Goal: Task Accomplishment & Management: Manage account settings

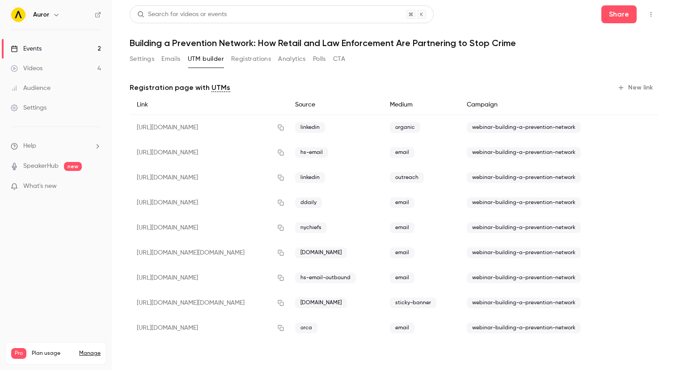
click at [149, 59] on button "Settings" at bounding box center [142, 59] width 25 height 14
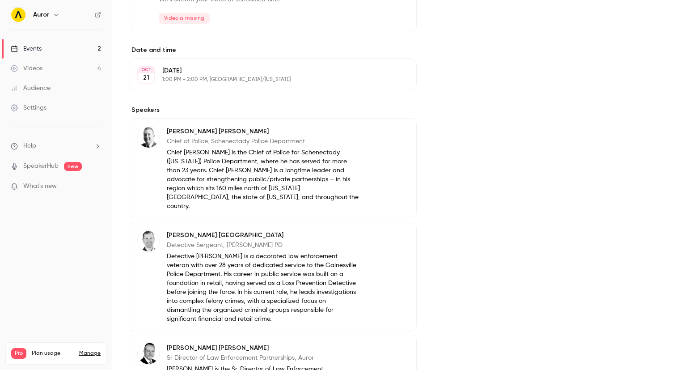
scroll to position [248, 0]
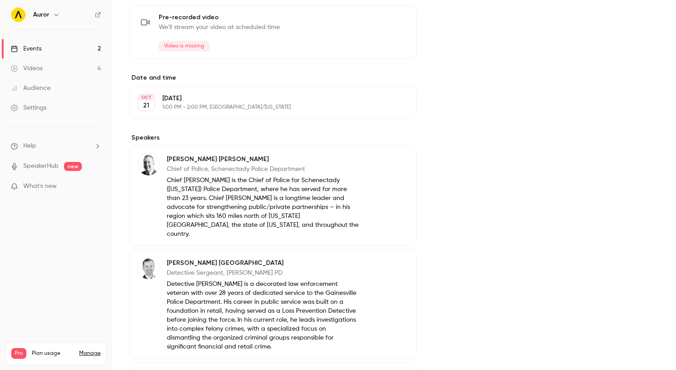
click at [421, 80] on div "About Building a Prevention Network: How Retail and Law Enforcement Are Partner…" at bounding box center [394, 191] width 528 height 716
click at [400, 101] on button "Edit" at bounding box center [392, 102] width 33 height 14
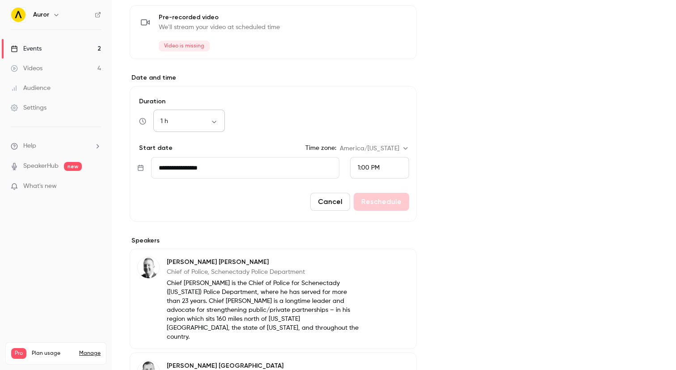
drag, startPoint x: 162, startPoint y: 110, endPoint x: 168, endPoint y: 114, distance: 7.0
click at [163, 111] on div "1 h ** ​" at bounding box center [189, 120] width 72 height 21
click at [179, 118] on body "Auror Events 2 Videos 4 Audience Settings Help SpeakerHub new What's new Pro Pl…" at bounding box center [338, 185] width 676 height 370
click at [260, 78] on div at bounding box center [338, 185] width 676 height 370
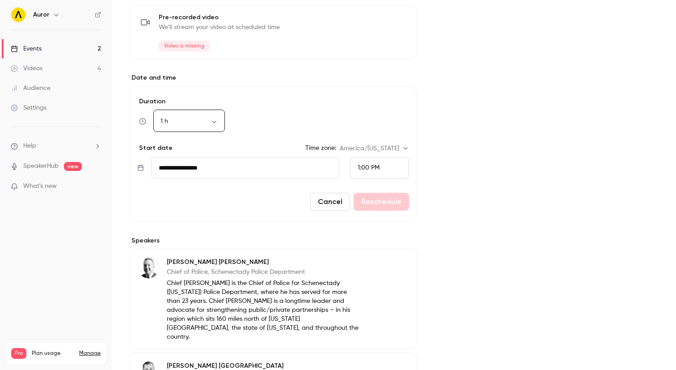
click at [182, 118] on body "Auror Events 2 Videos 4 Audience Settings Help SpeakerHub new What's new Pro Pl…" at bounding box center [338, 185] width 676 height 370
click at [186, 189] on li "45 min" at bounding box center [189, 191] width 72 height 23
type input "**"
click at [262, 118] on div "45 min ** ​" at bounding box center [273, 120] width 272 height 21
click at [372, 202] on button "Reschedule" at bounding box center [381, 202] width 55 height 18
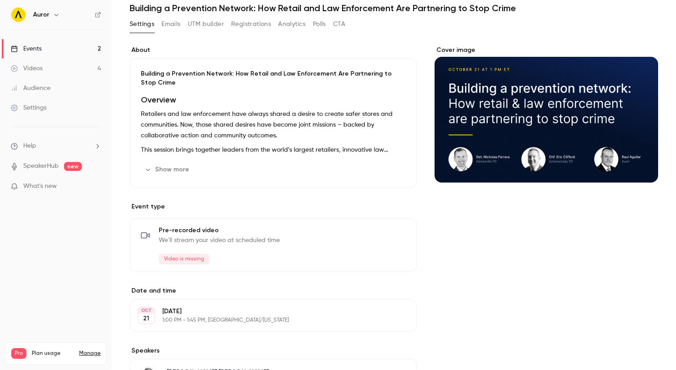
scroll to position [0, 0]
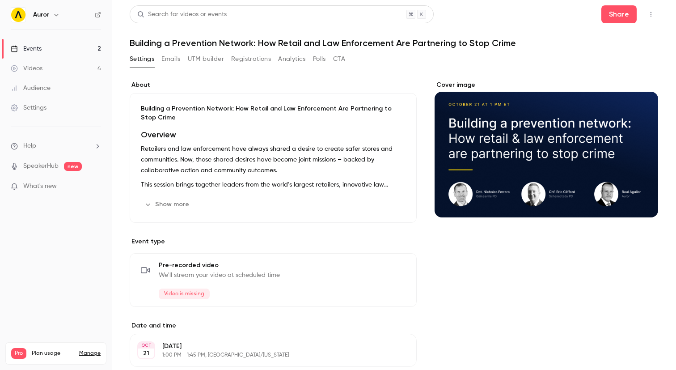
click at [245, 59] on button "Registrations" at bounding box center [251, 59] width 40 height 14
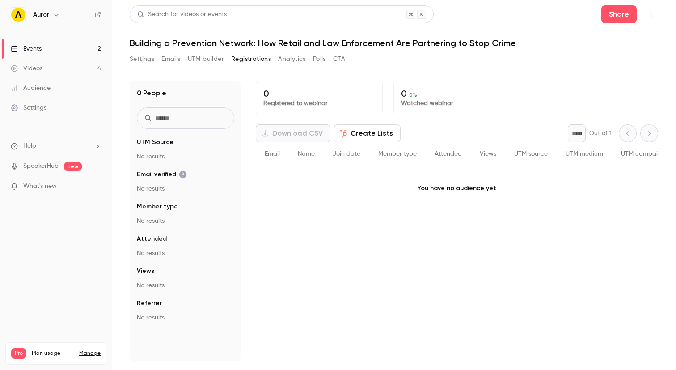
click at [211, 63] on button "UTM builder" at bounding box center [206, 59] width 36 height 14
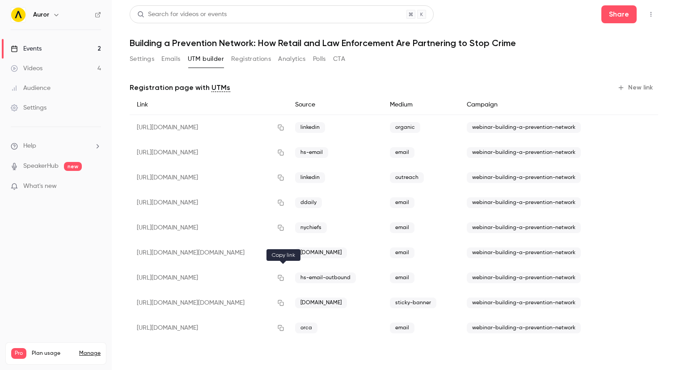
click at [282, 278] on icon "button" at bounding box center [280, 278] width 7 height 6
click at [282, 276] on icon "button" at bounding box center [280, 278] width 7 height 6
click at [281, 277] on icon "button" at bounding box center [280, 278] width 7 height 6
click at [284, 275] on icon "button" at bounding box center [280, 278] width 7 height 6
click at [283, 278] on icon "button" at bounding box center [280, 278] width 7 height 6
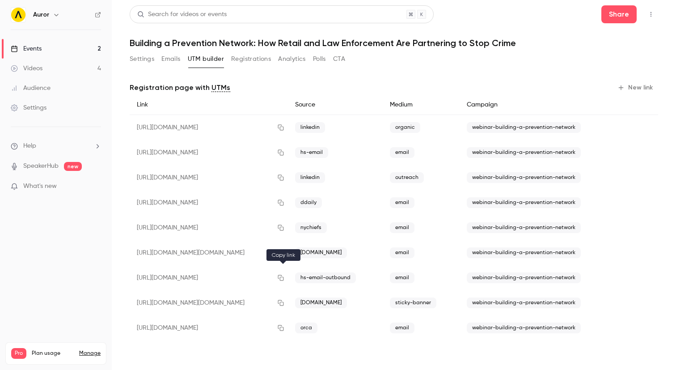
click at [280, 276] on icon "button" at bounding box center [280, 278] width 7 height 6
click at [278, 277] on button "button" at bounding box center [281, 277] width 14 height 14
click at [241, 60] on button "Registrations" at bounding box center [251, 59] width 40 height 14
